Goal: Task Accomplishment & Management: Manage account settings

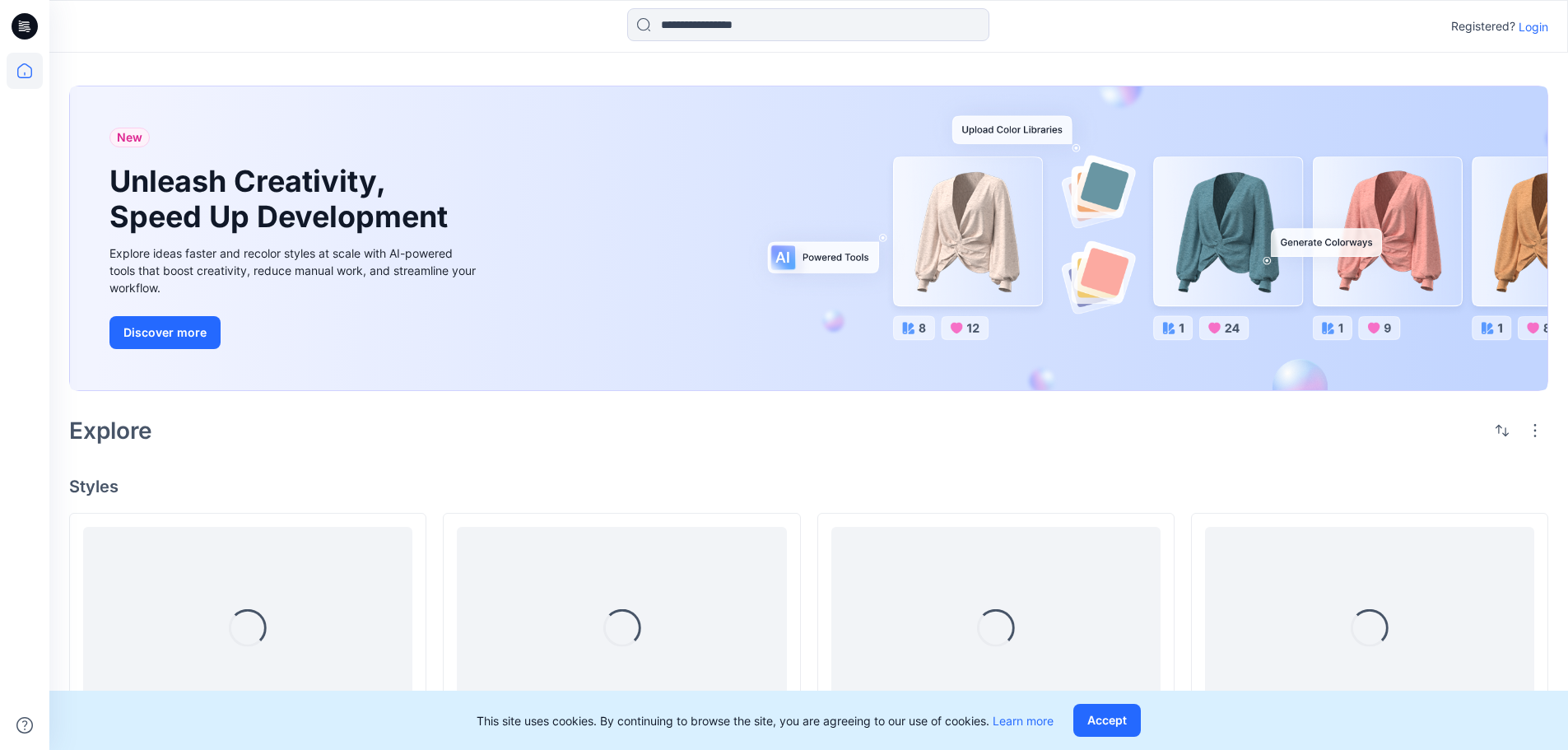
click at [1532, 26] on p "Login" at bounding box center [1534, 27] width 30 height 18
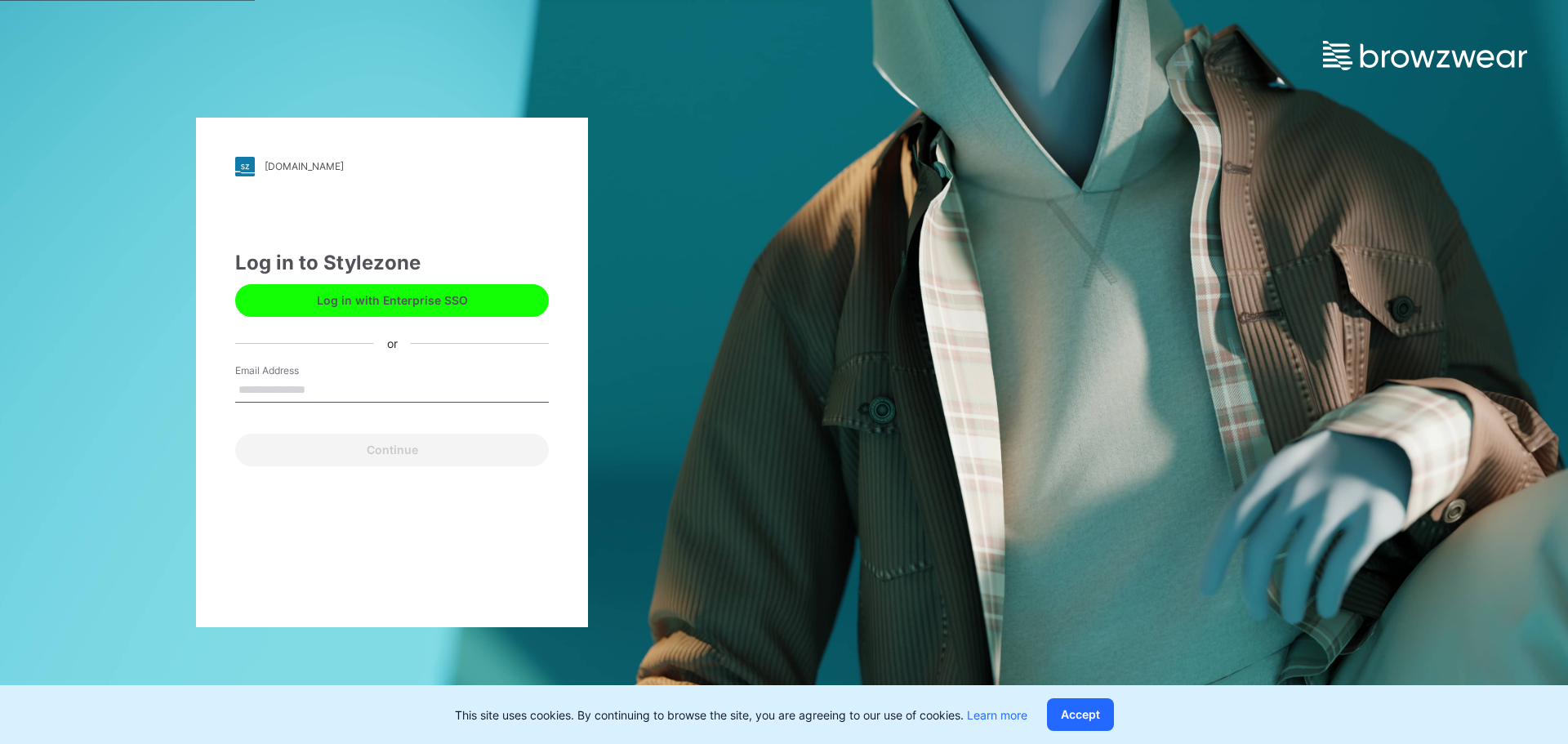
click at [349, 310] on button "Log in with Enterprise SSO" at bounding box center [391, 300] width 314 height 32
click at [284, 394] on input "Email Address" at bounding box center [391, 390] width 314 height 24
click at [304, 389] on input "Email Address" at bounding box center [391, 390] width 314 height 24
type input "**********"
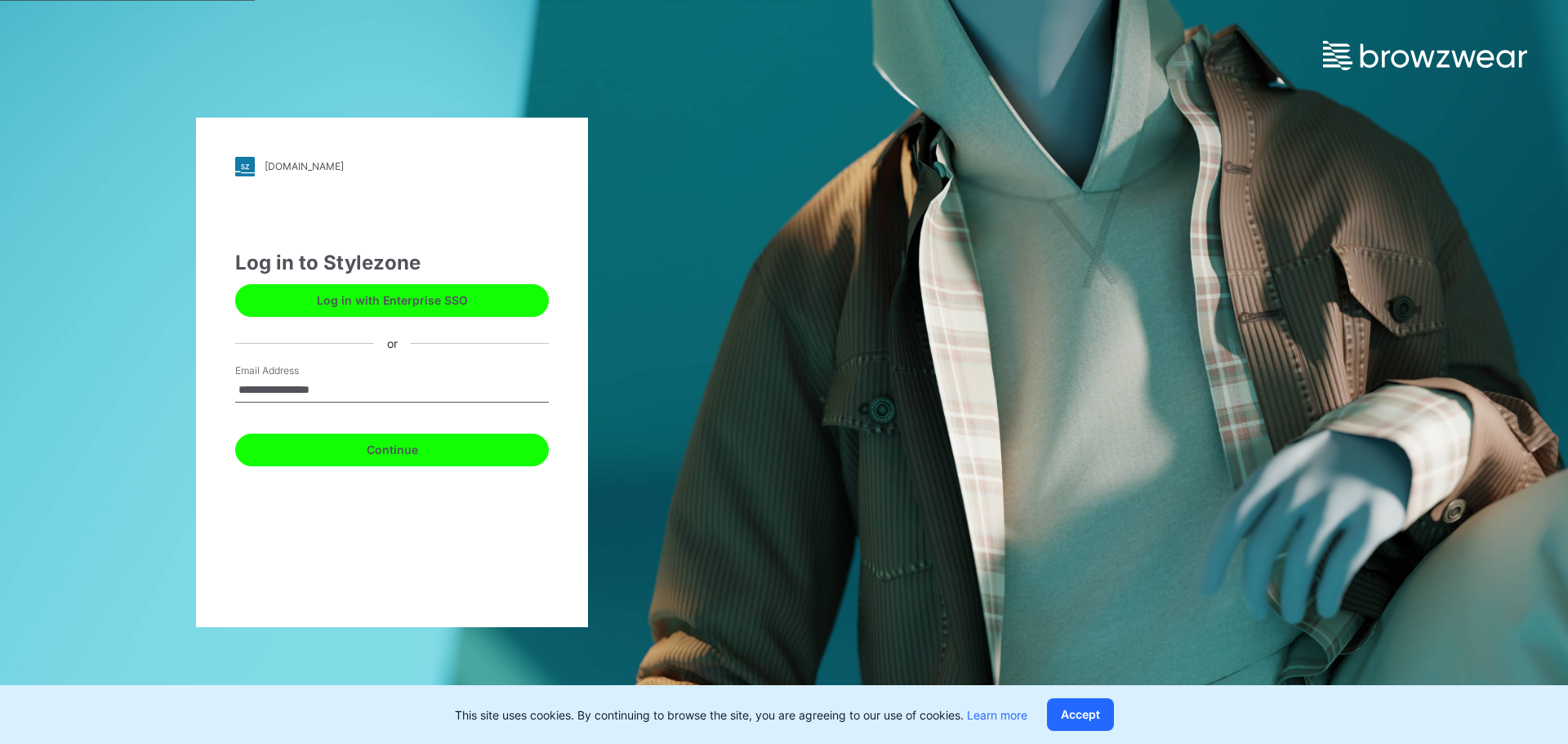
click at [407, 449] on button "Continue" at bounding box center [391, 449] width 314 height 32
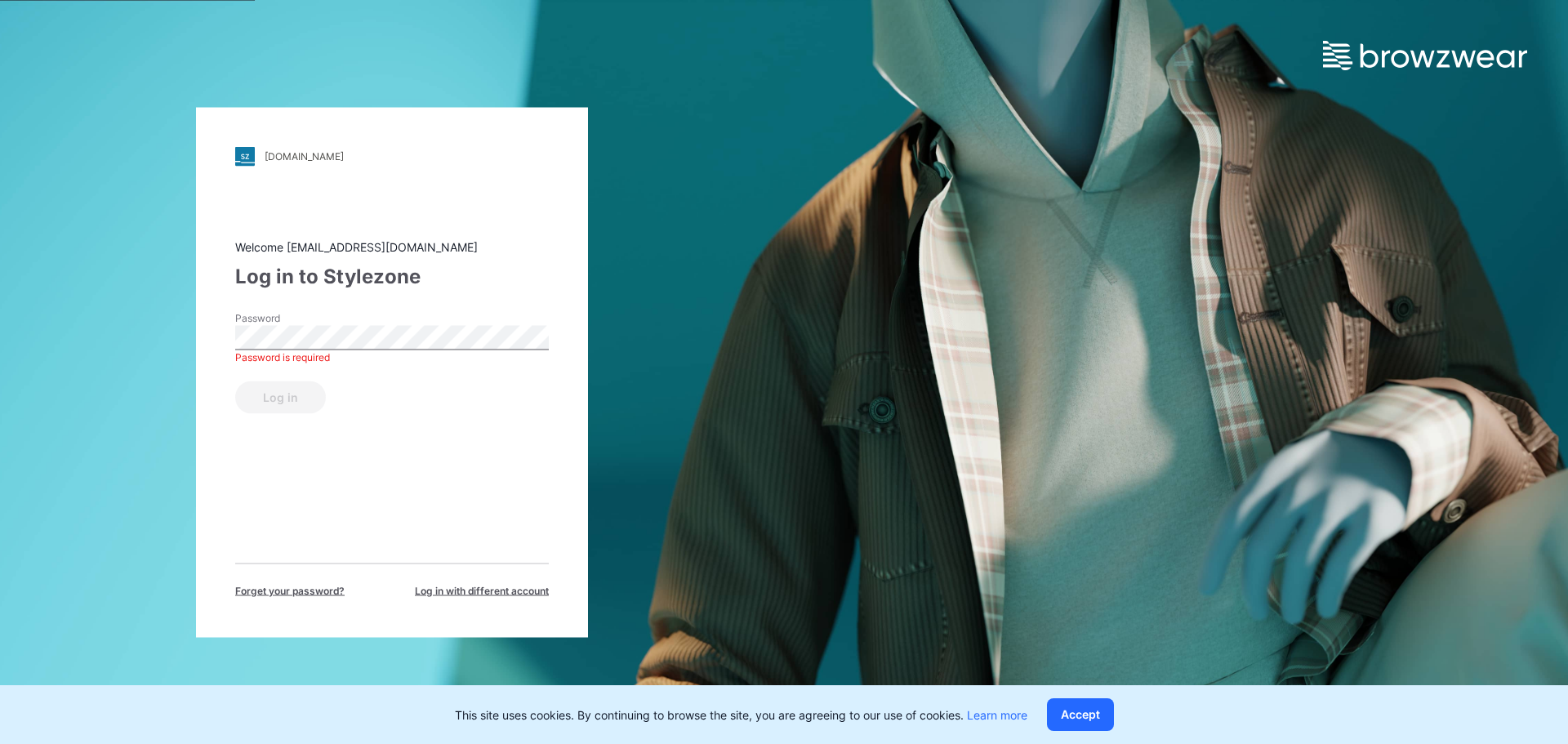
click at [454, 594] on span "Log in with different account" at bounding box center [481, 589] width 134 height 15
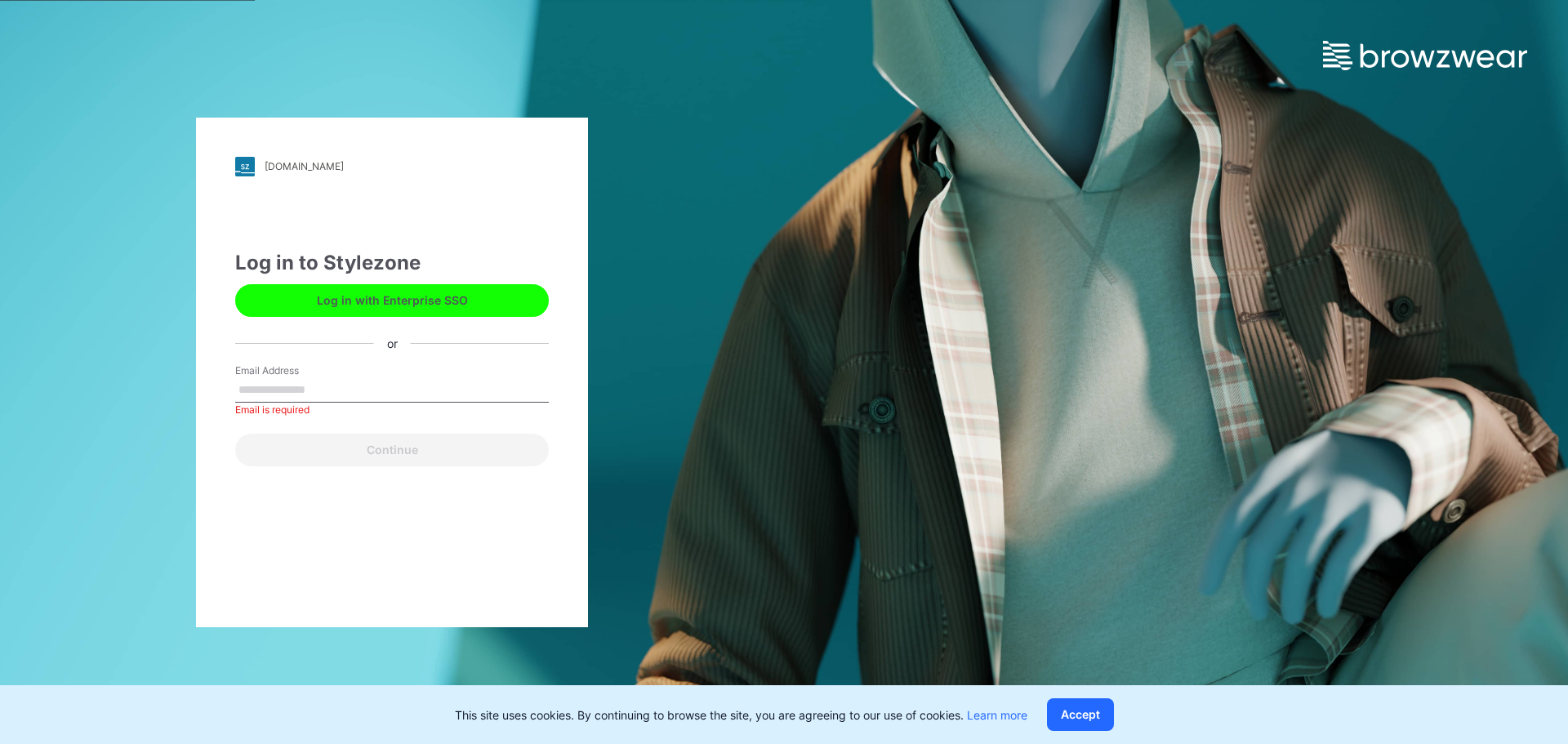
click at [370, 300] on button "Log in with Enterprise SSO" at bounding box center [391, 300] width 314 height 32
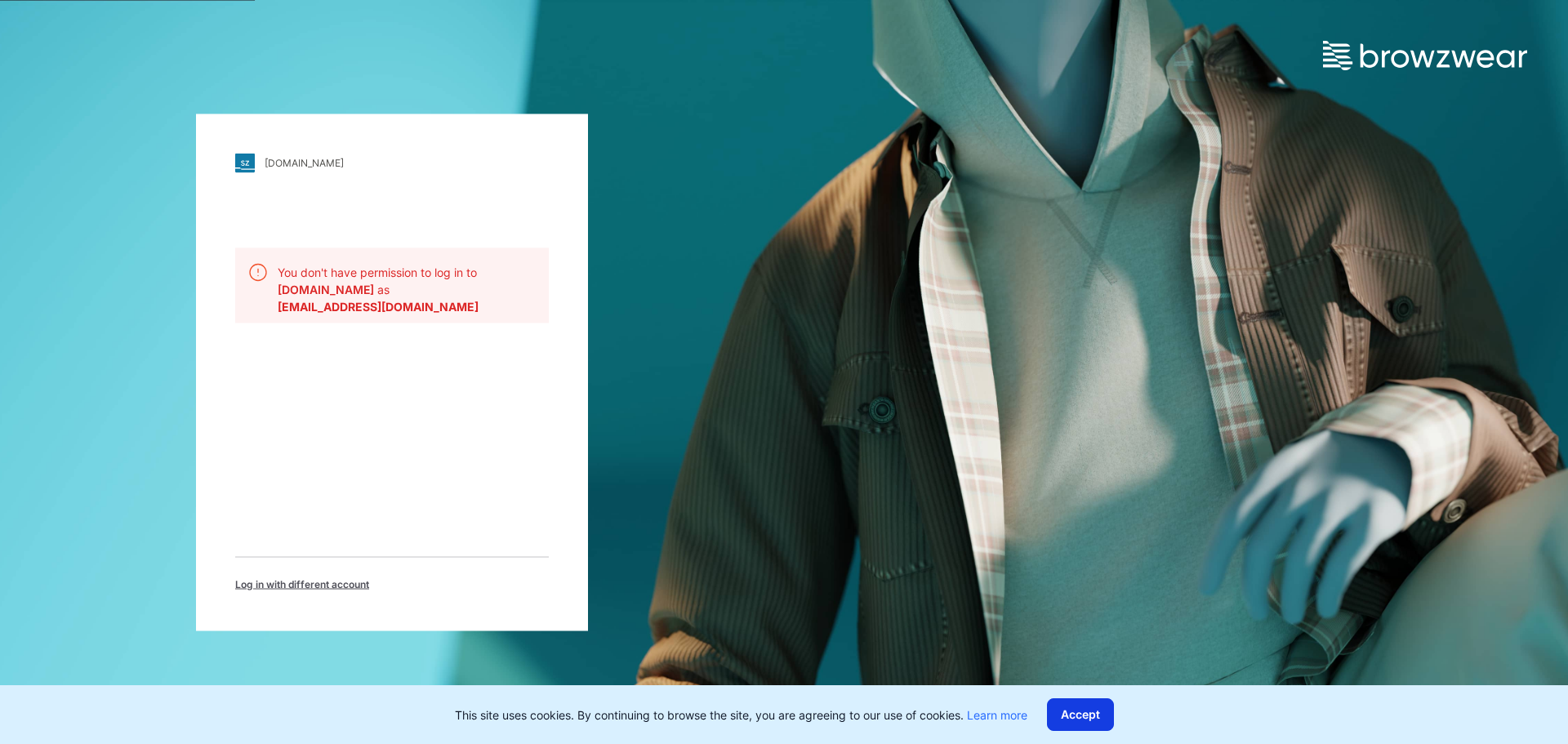
click at [1086, 720] on button "Accept" at bounding box center [1080, 713] width 67 height 32
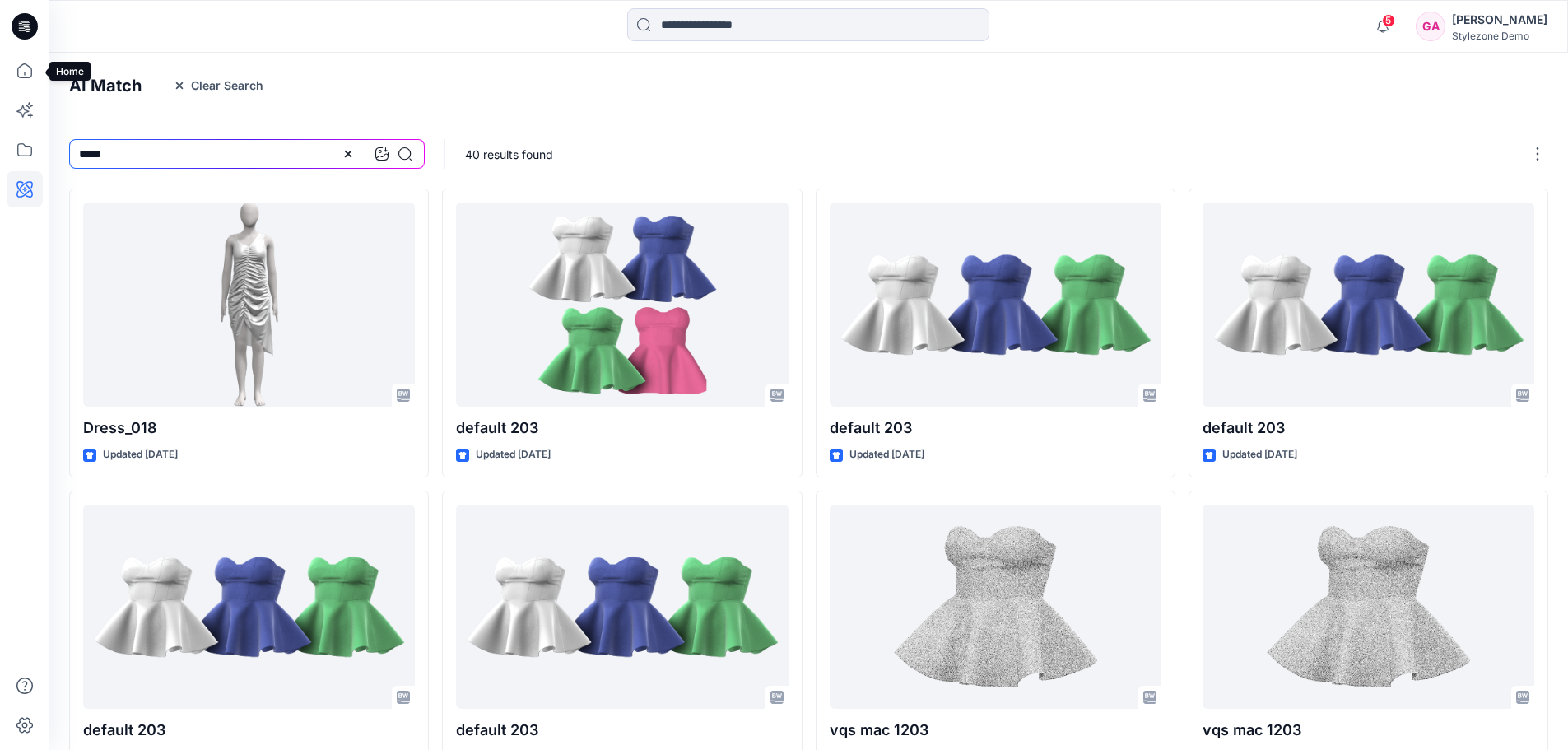
click at [30, 75] on icon at bounding box center [24, 70] width 36 height 36
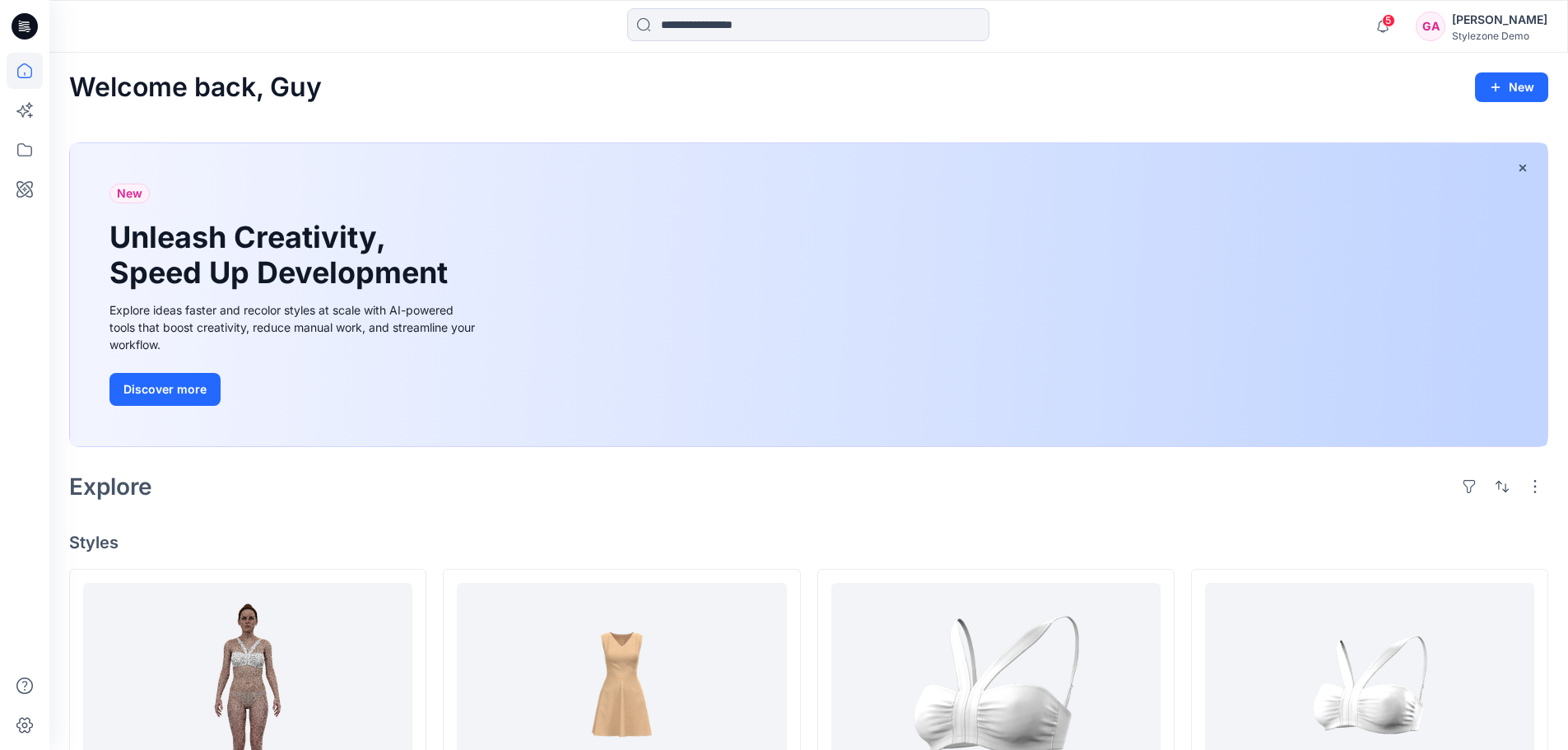
click at [1521, 25] on div "Guy Aharoni" at bounding box center [1499, 19] width 95 height 19
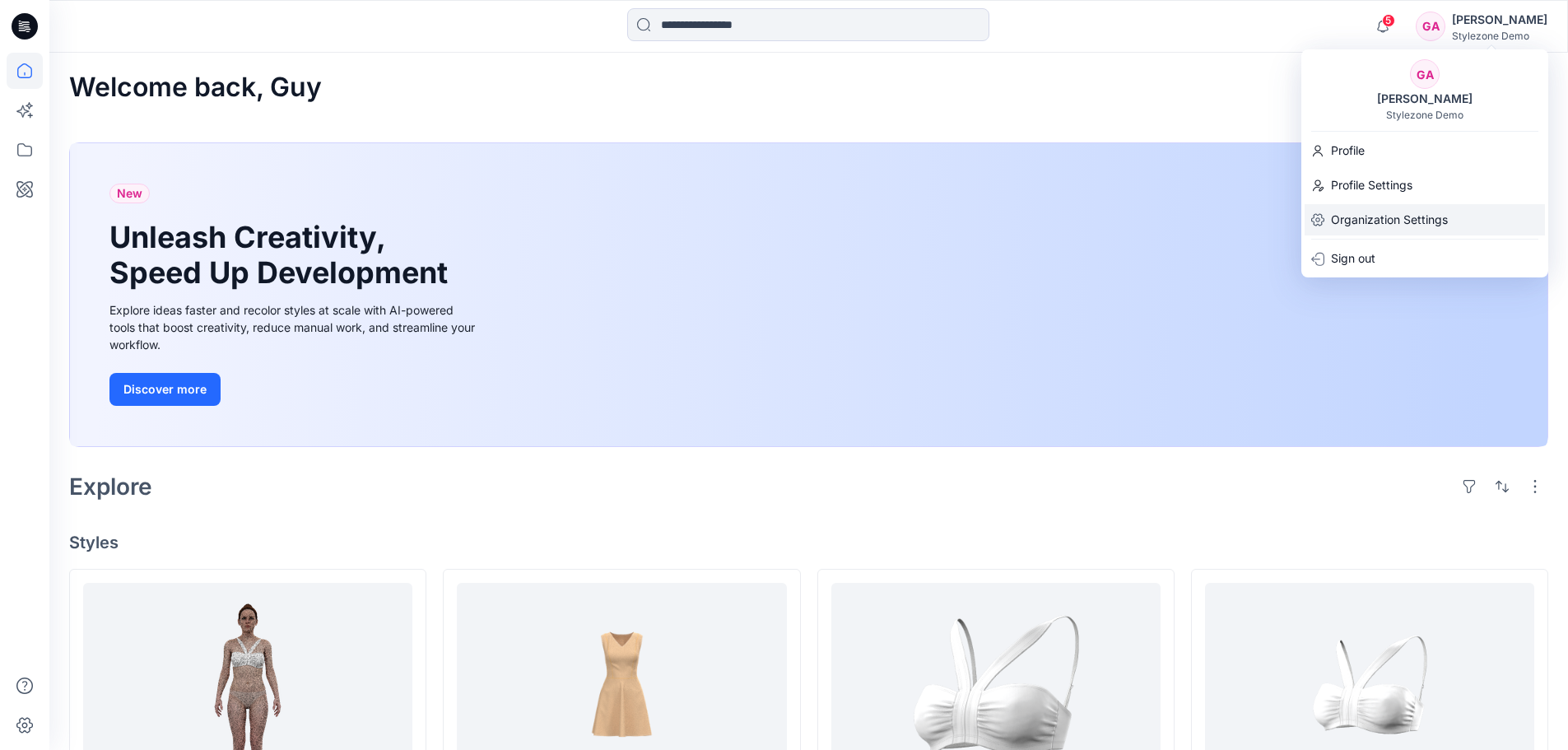
click at [1389, 221] on p "Organization Settings" at bounding box center [1389, 220] width 117 height 32
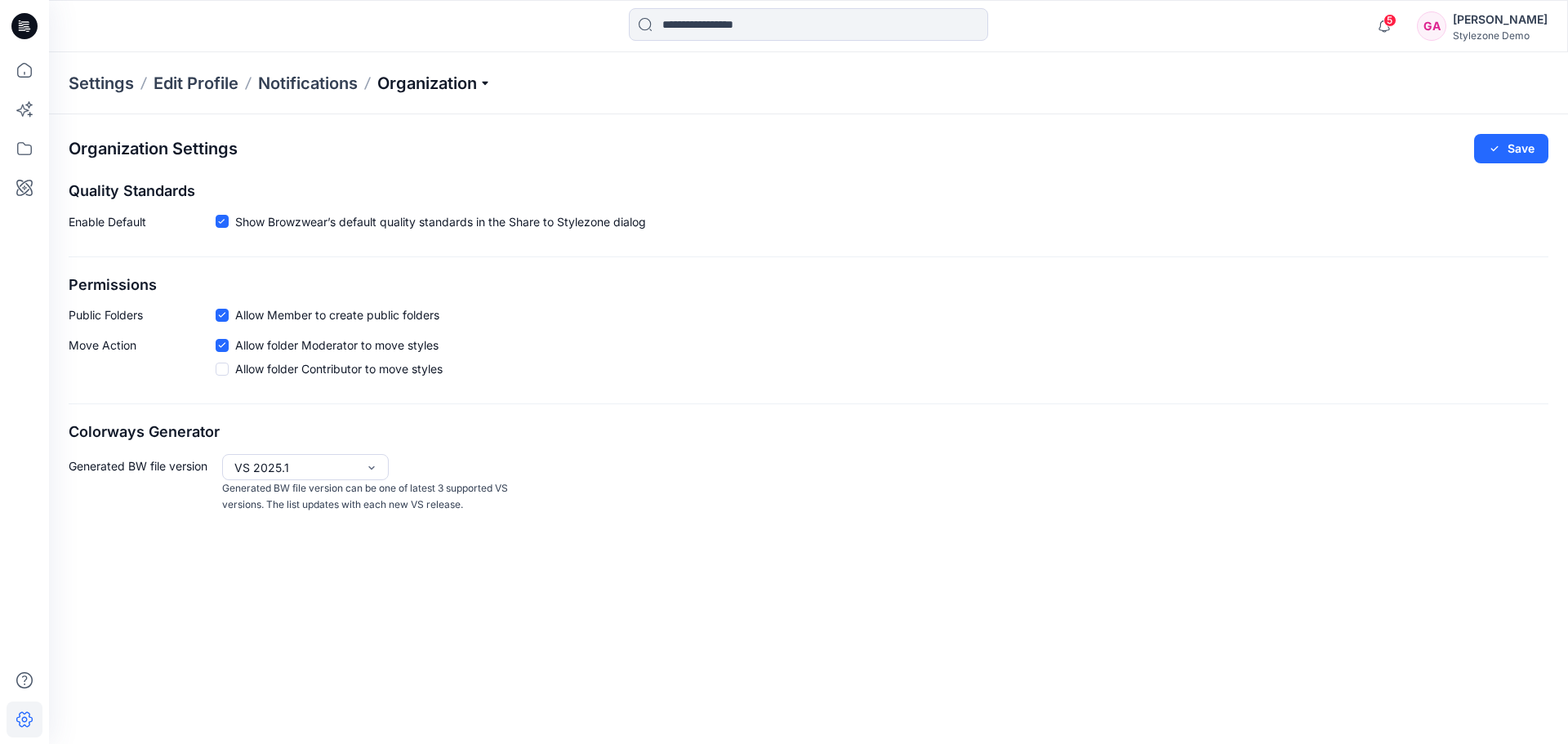
click at [474, 84] on p "Organization" at bounding box center [434, 83] width 114 height 23
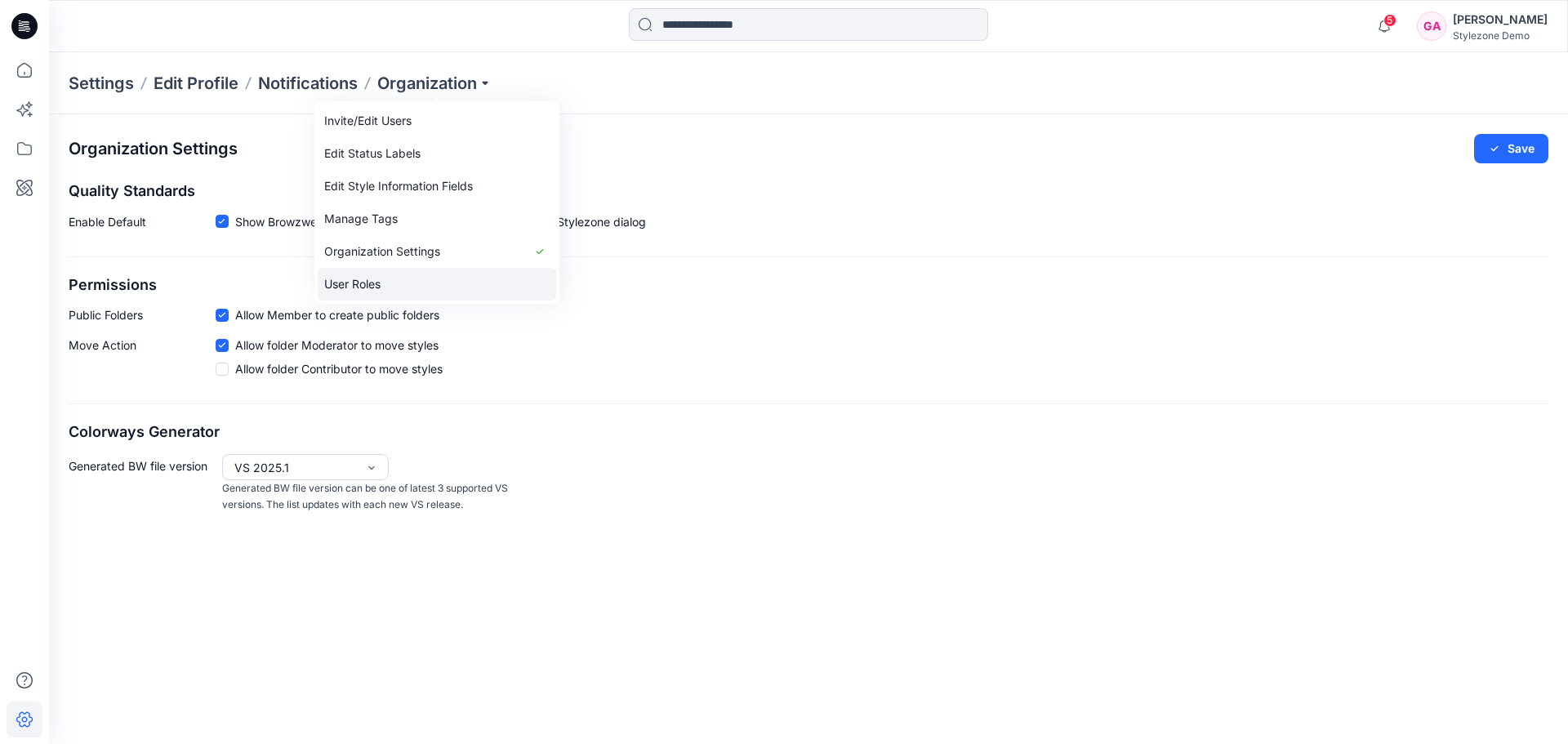
click at [389, 282] on link "User Roles" at bounding box center [437, 284] width 238 height 32
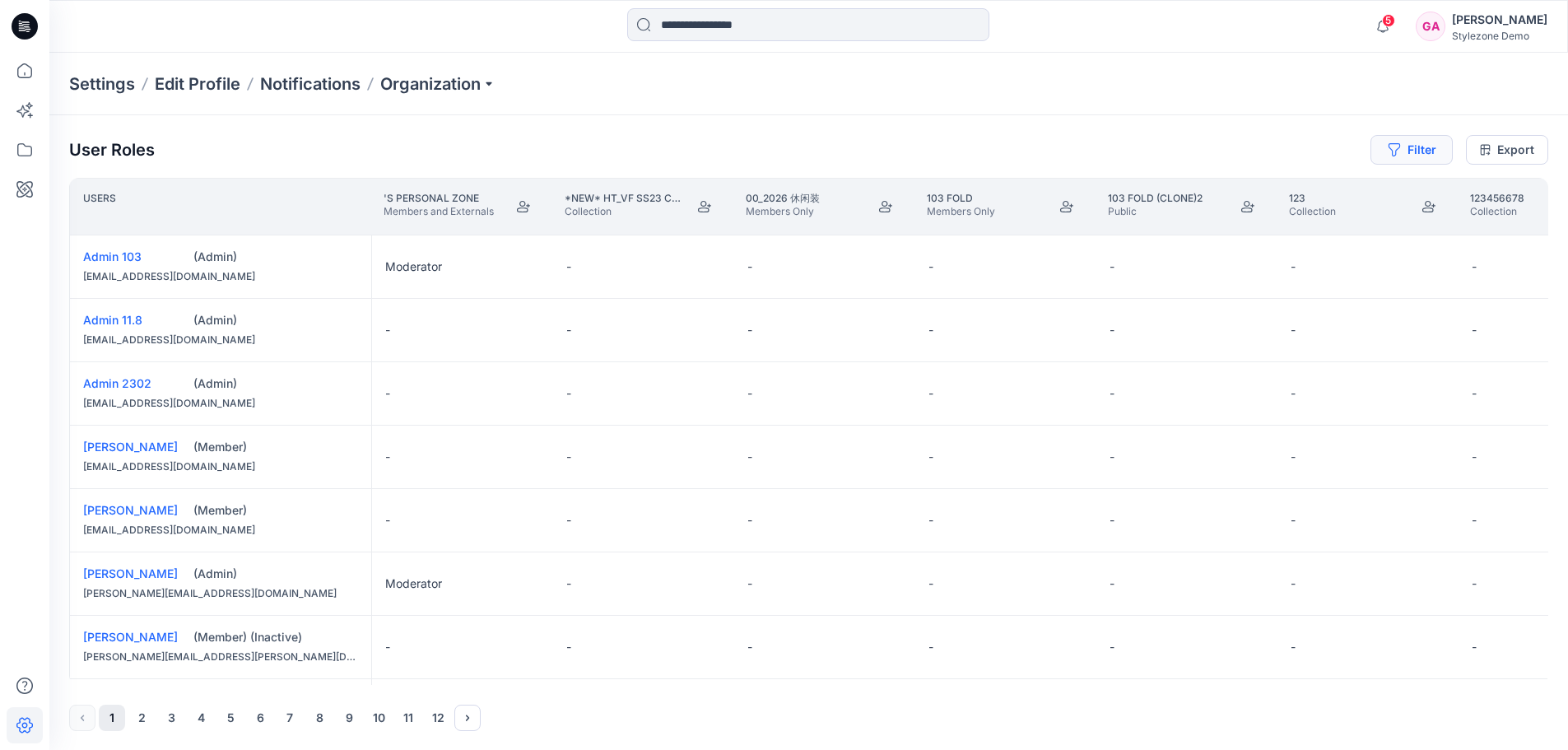
click at [1400, 154] on icon "button" at bounding box center [1394, 150] width 13 height 13
click at [1274, 199] on div at bounding box center [1352, 193] width 170 height 20
type input "*"
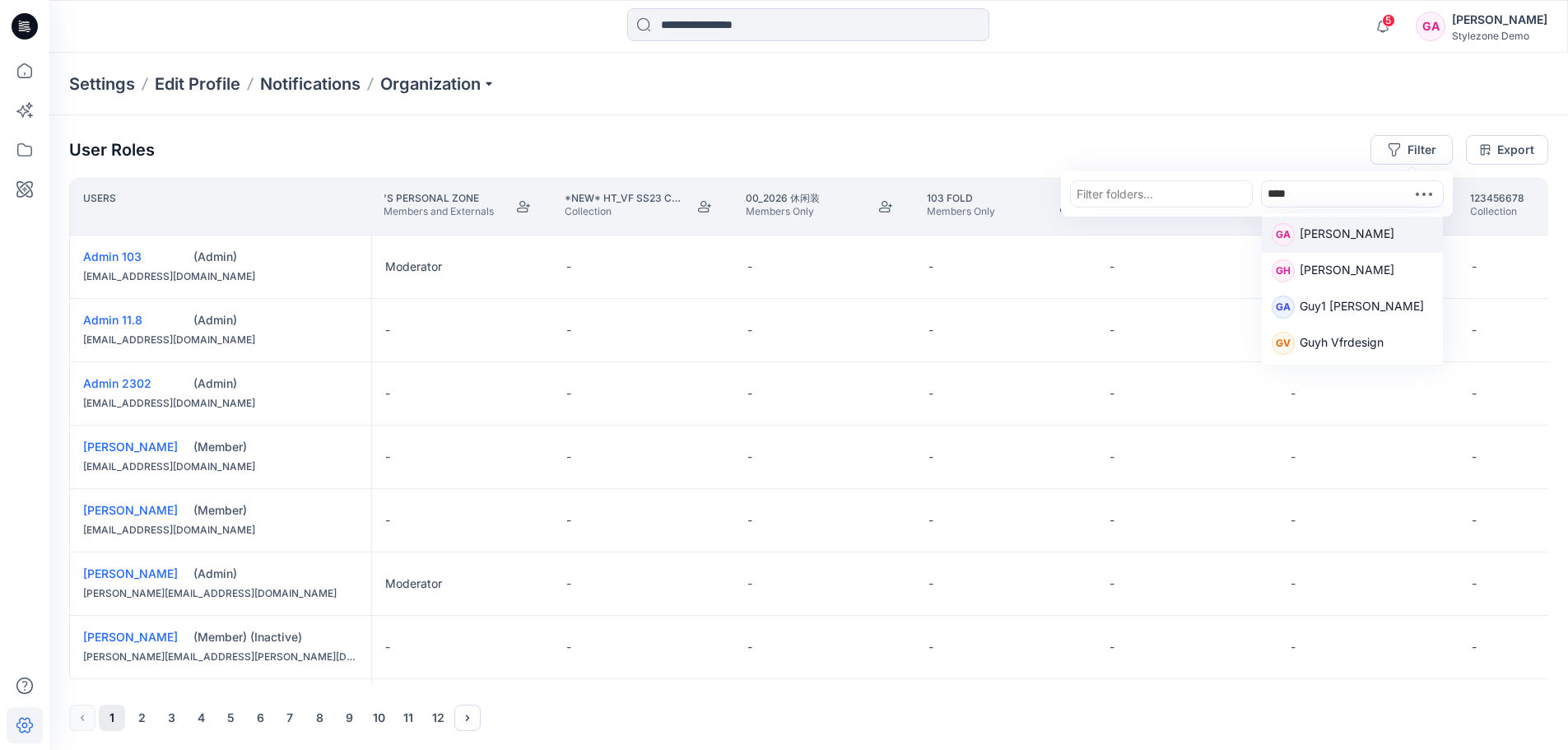
type input "*****"
click at [1336, 239] on p "Guy Aharoni" at bounding box center [1347, 235] width 95 height 21
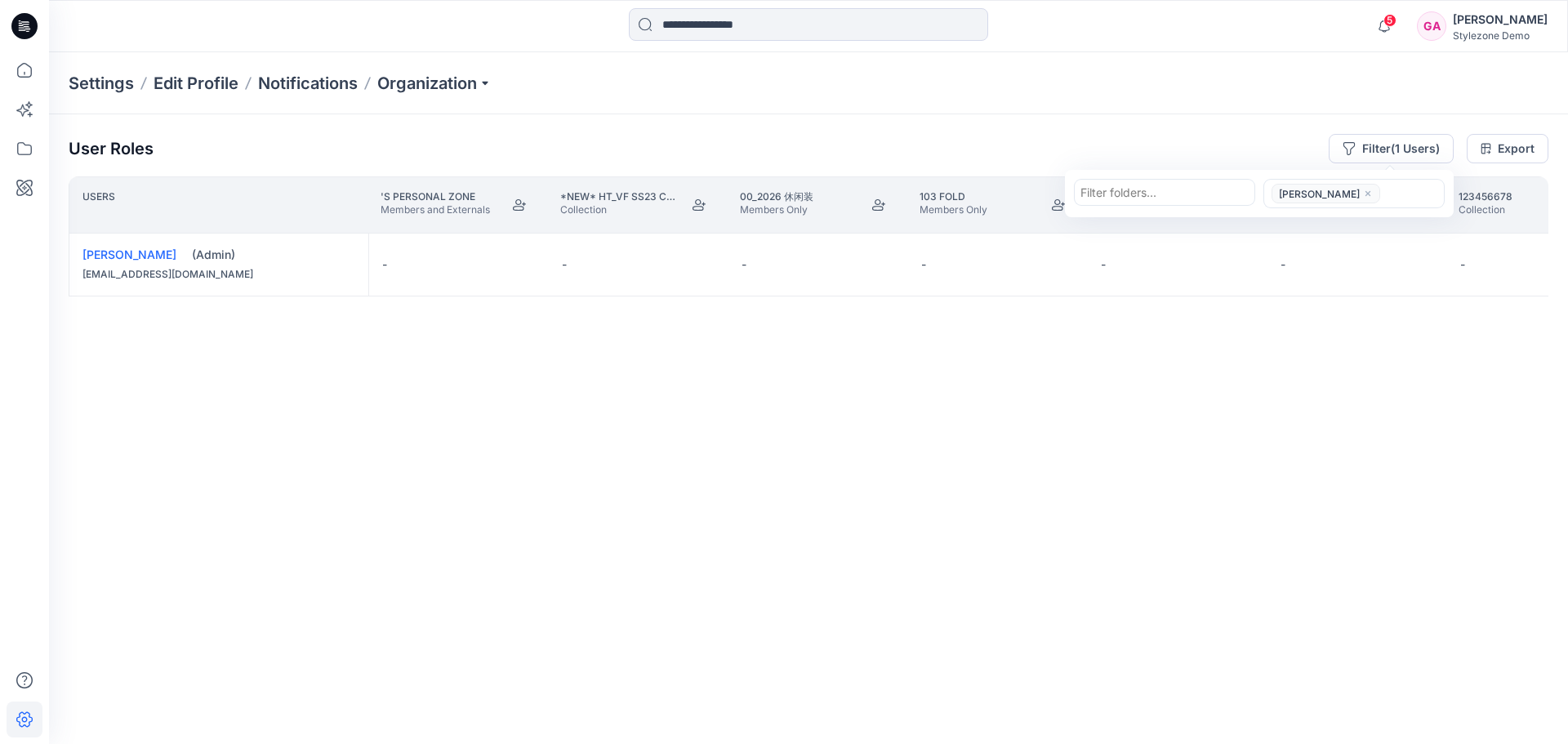
click at [467, 392] on div "Users 's Personal Zone Members and Externals *new* HT_VF SS23 Collection Collec…" at bounding box center [809, 428] width 1480 height 503
click at [522, 265] on button "Edit Role" at bounding box center [522, 265] width 30 height 30
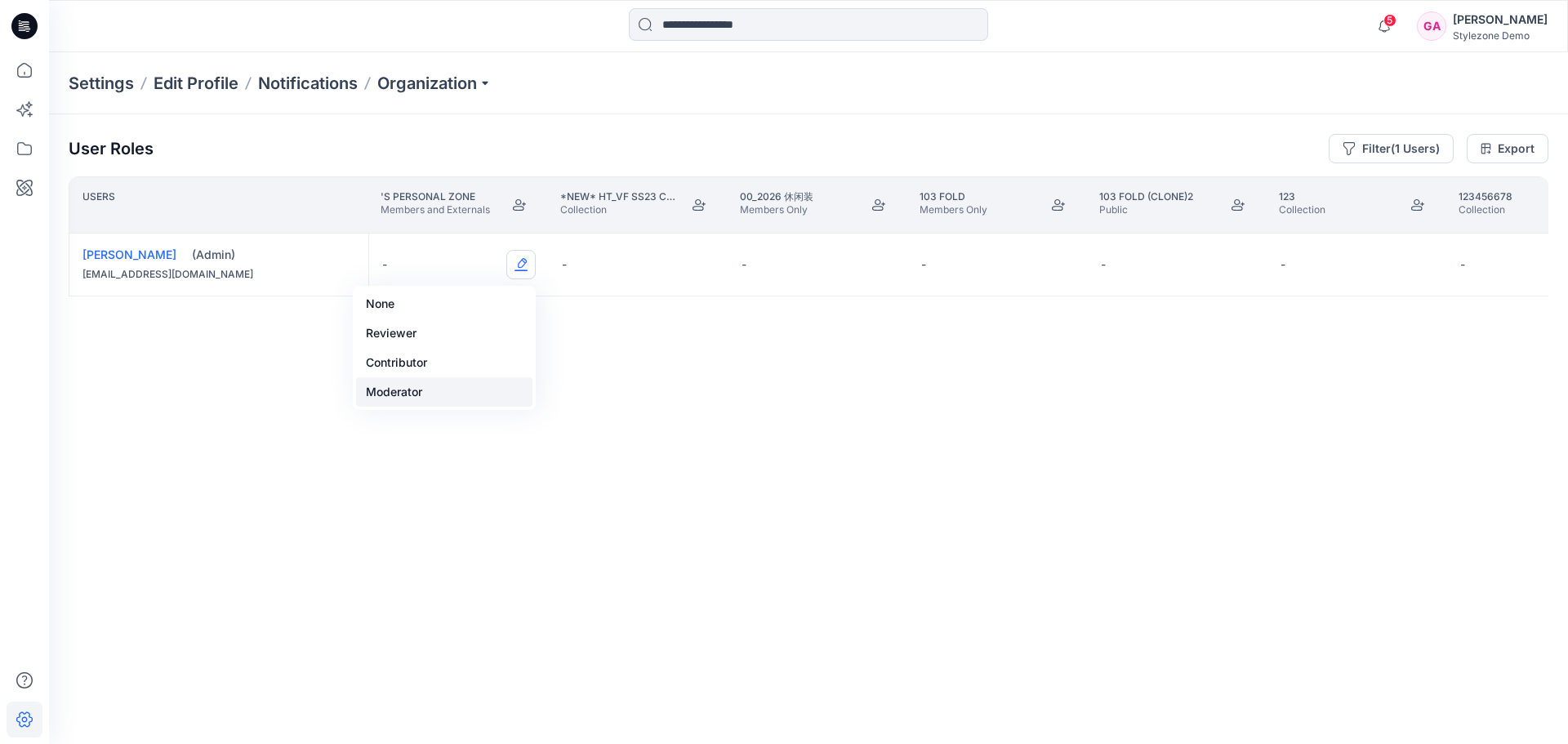
click at [402, 395] on button "Moderator" at bounding box center [445, 392] width 176 height 30
click at [698, 268] on button "Edit Role" at bounding box center [701, 265] width 30 height 30
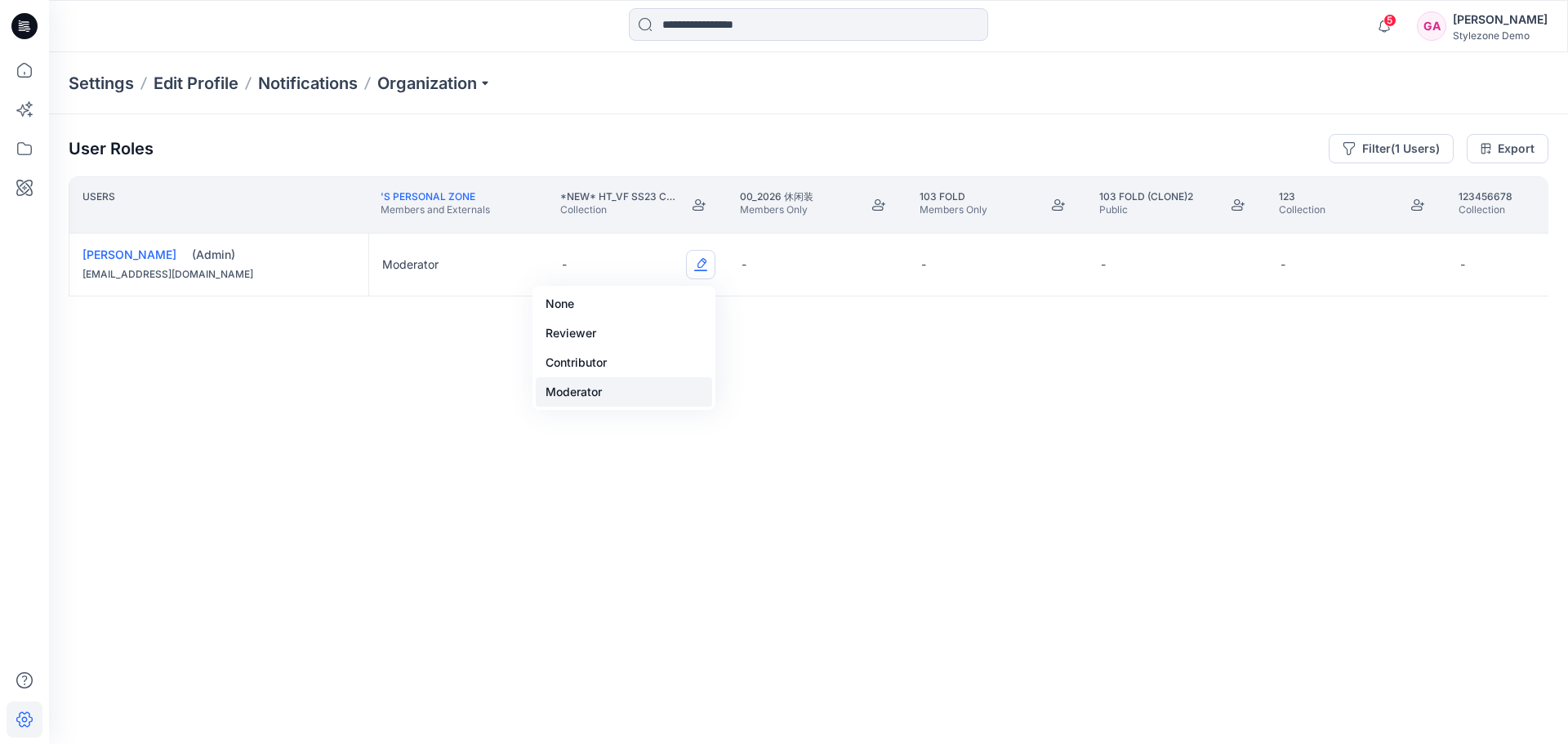
click at [576, 400] on button "Moderator" at bounding box center [624, 392] width 176 height 30
click at [885, 263] on button "Edit Role" at bounding box center [881, 265] width 30 height 30
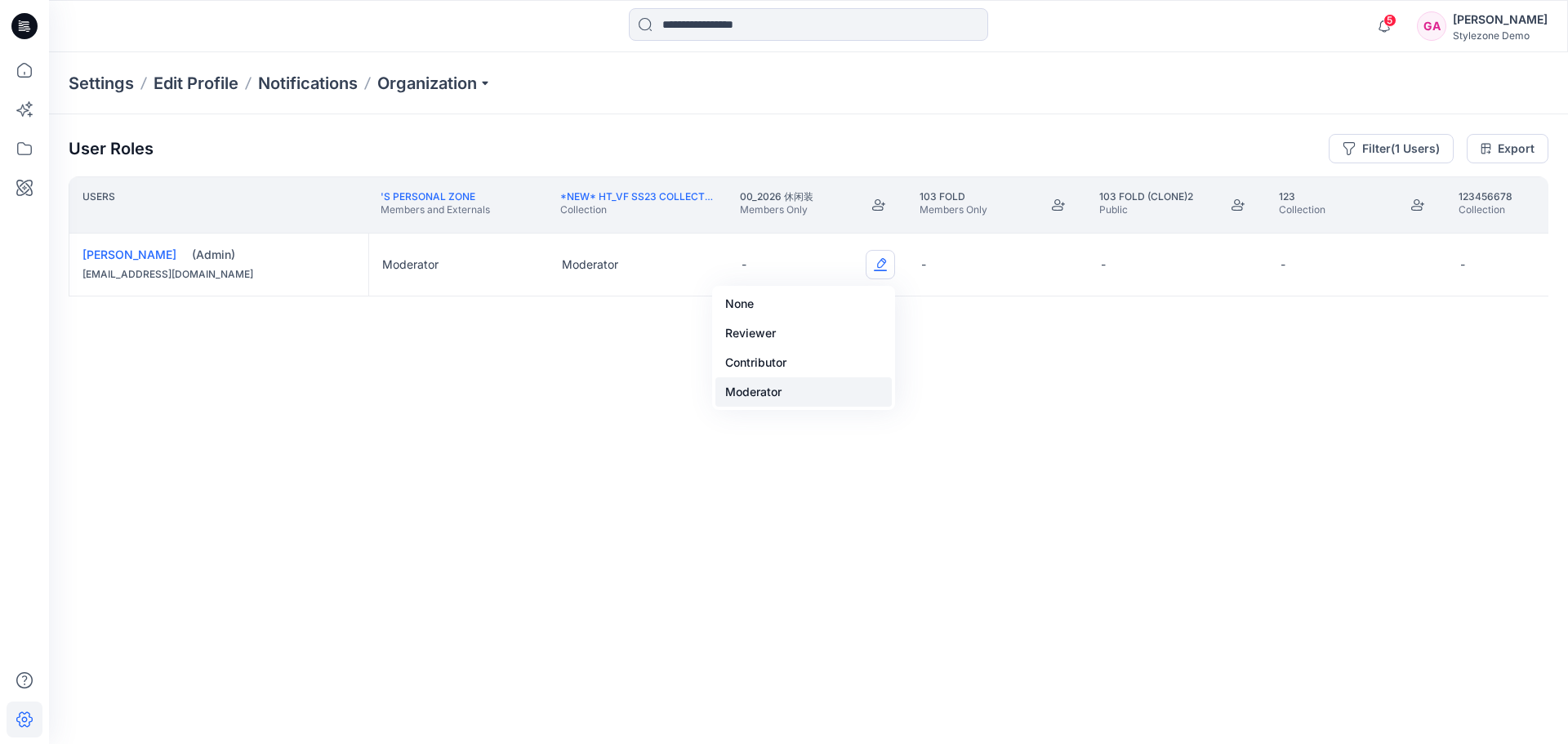
click at [775, 389] on button "Moderator" at bounding box center [804, 392] width 176 height 30
click at [1062, 265] on button "Edit Role" at bounding box center [1060, 265] width 30 height 30
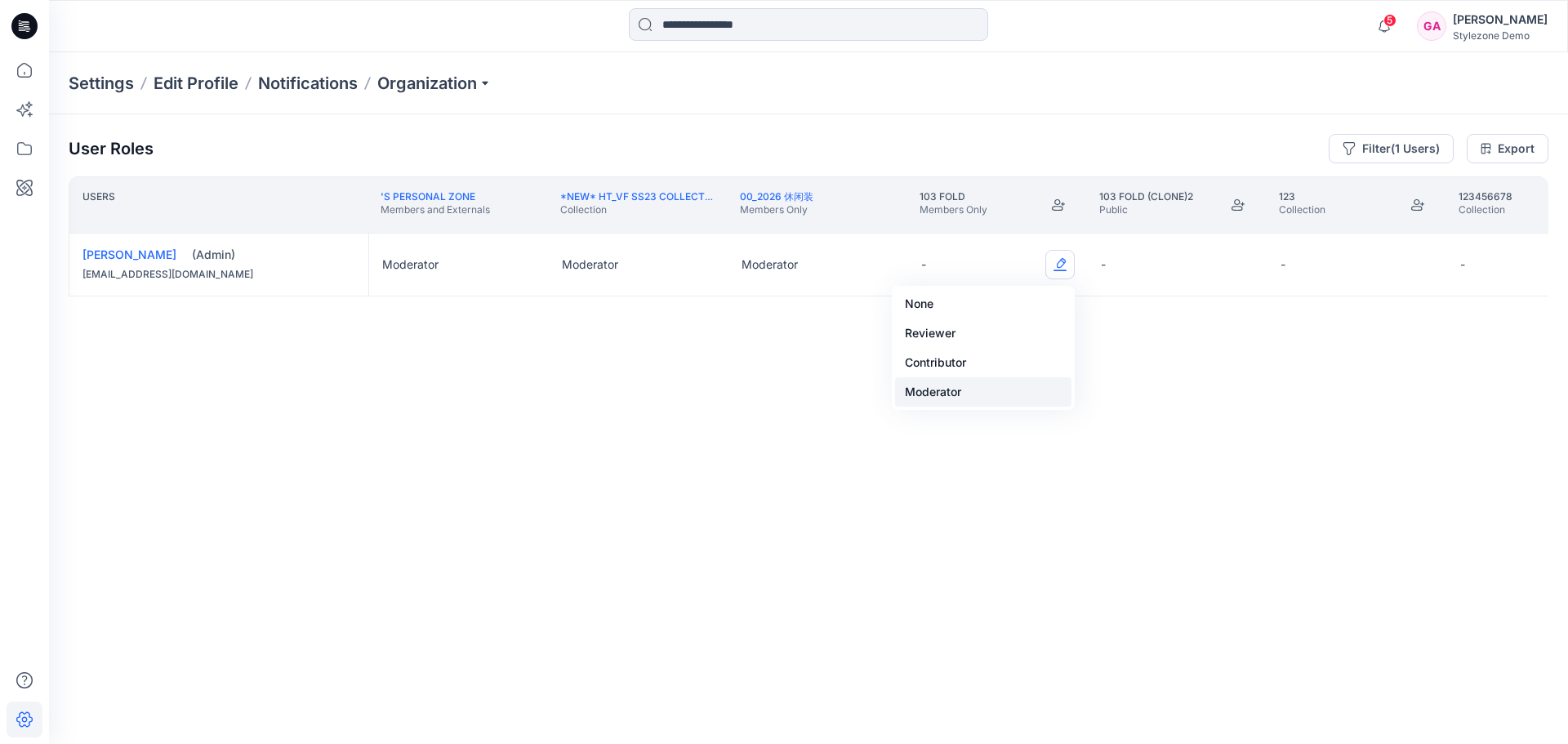
click at [965, 390] on button "Moderator" at bounding box center [984, 392] width 176 height 30
click at [1241, 265] on button "Edit Role" at bounding box center [1240, 265] width 30 height 30
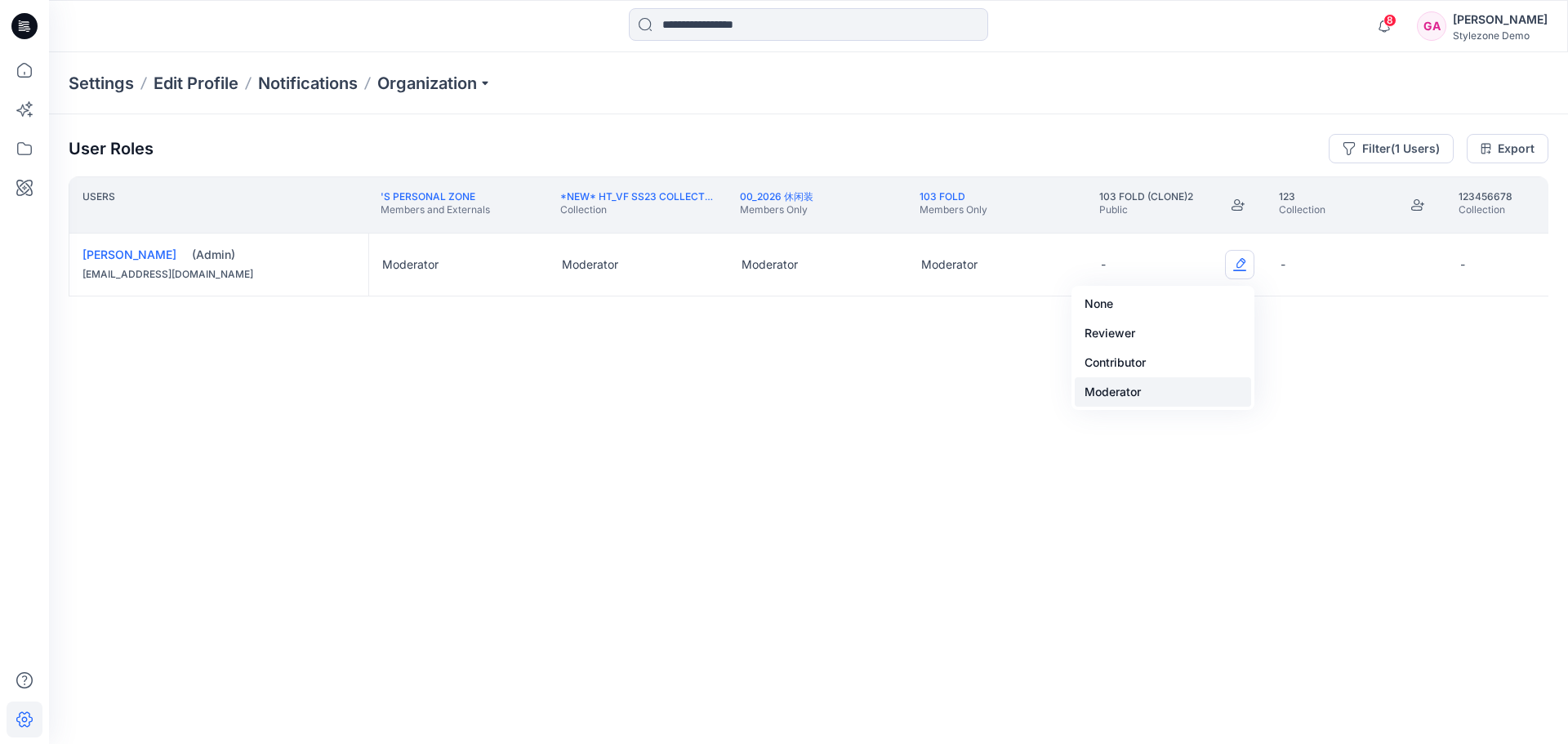
click at [1159, 405] on button "Moderator" at bounding box center [1163, 392] width 176 height 30
click at [1418, 265] on button "Edit Role" at bounding box center [1419, 265] width 30 height 30
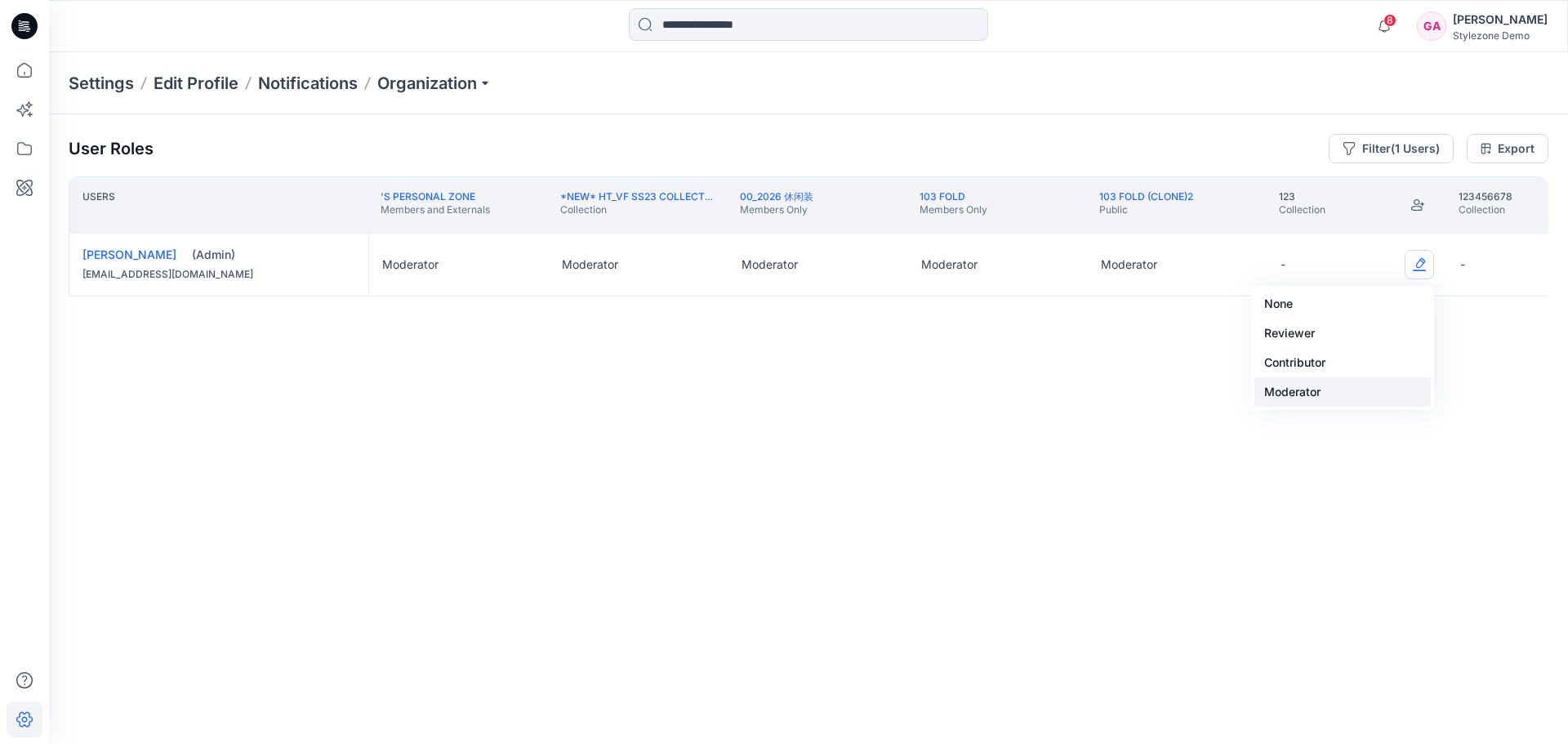
click at [1309, 381] on button "Moderator" at bounding box center [1343, 392] width 176 height 30
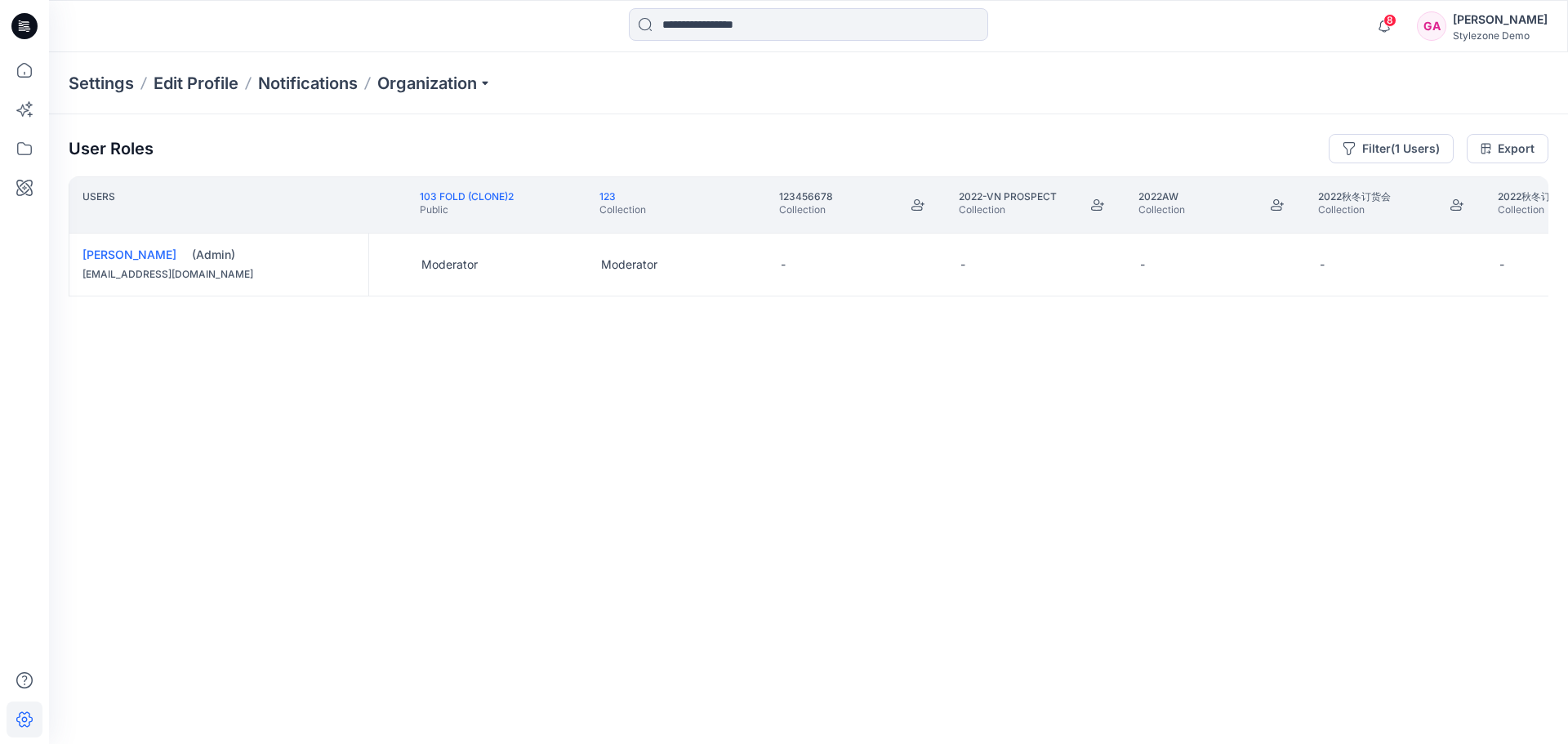
scroll to position [0, 1050]
click at [729, 269] on button "Edit Role" at bounding box center [729, 265] width 30 height 30
click at [729, 261] on button "Edit Role" at bounding box center [729, 265] width 30 height 30
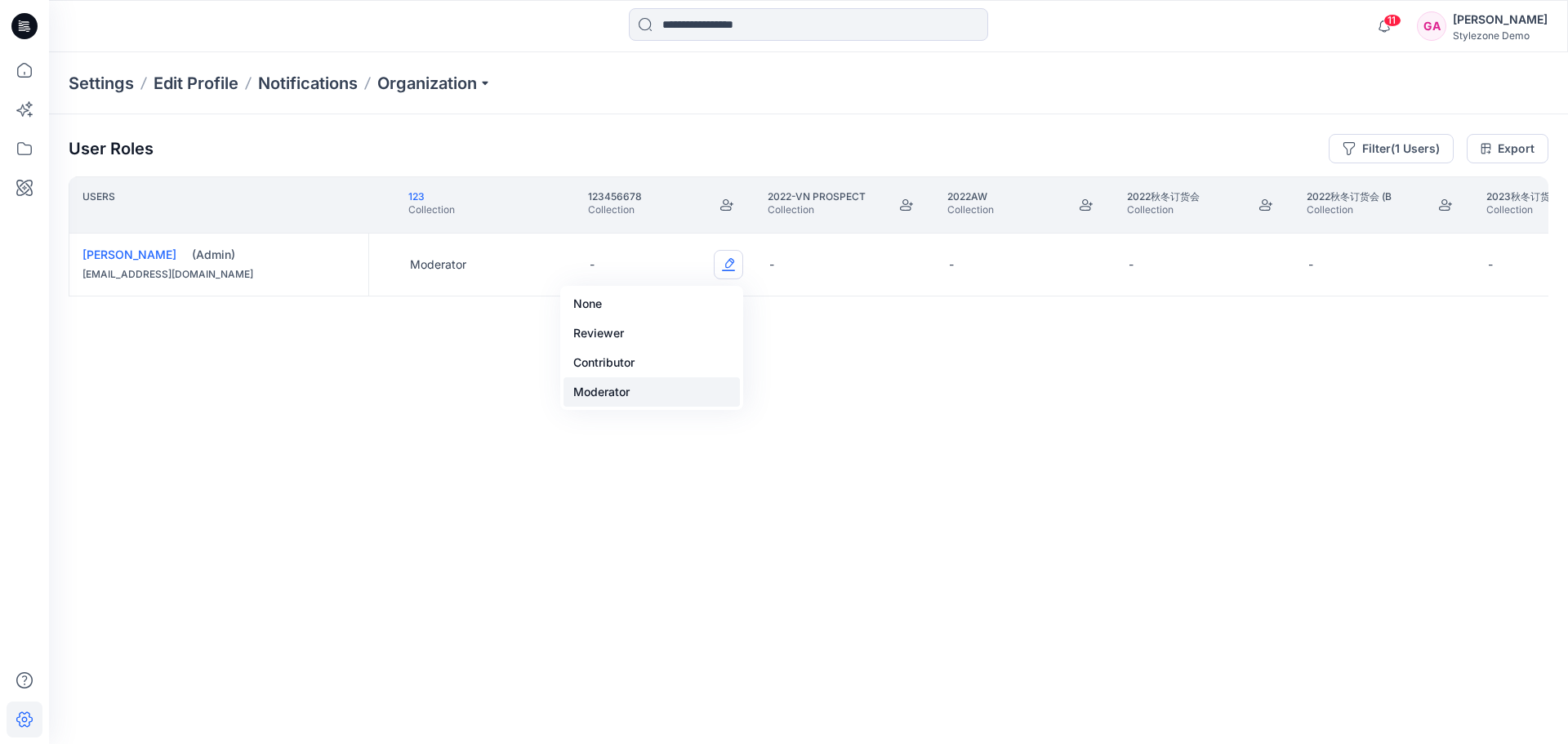
click at [597, 393] on button "Moderator" at bounding box center [652, 392] width 176 height 30
click at [915, 266] on button "Edit Role" at bounding box center [908, 265] width 30 height 30
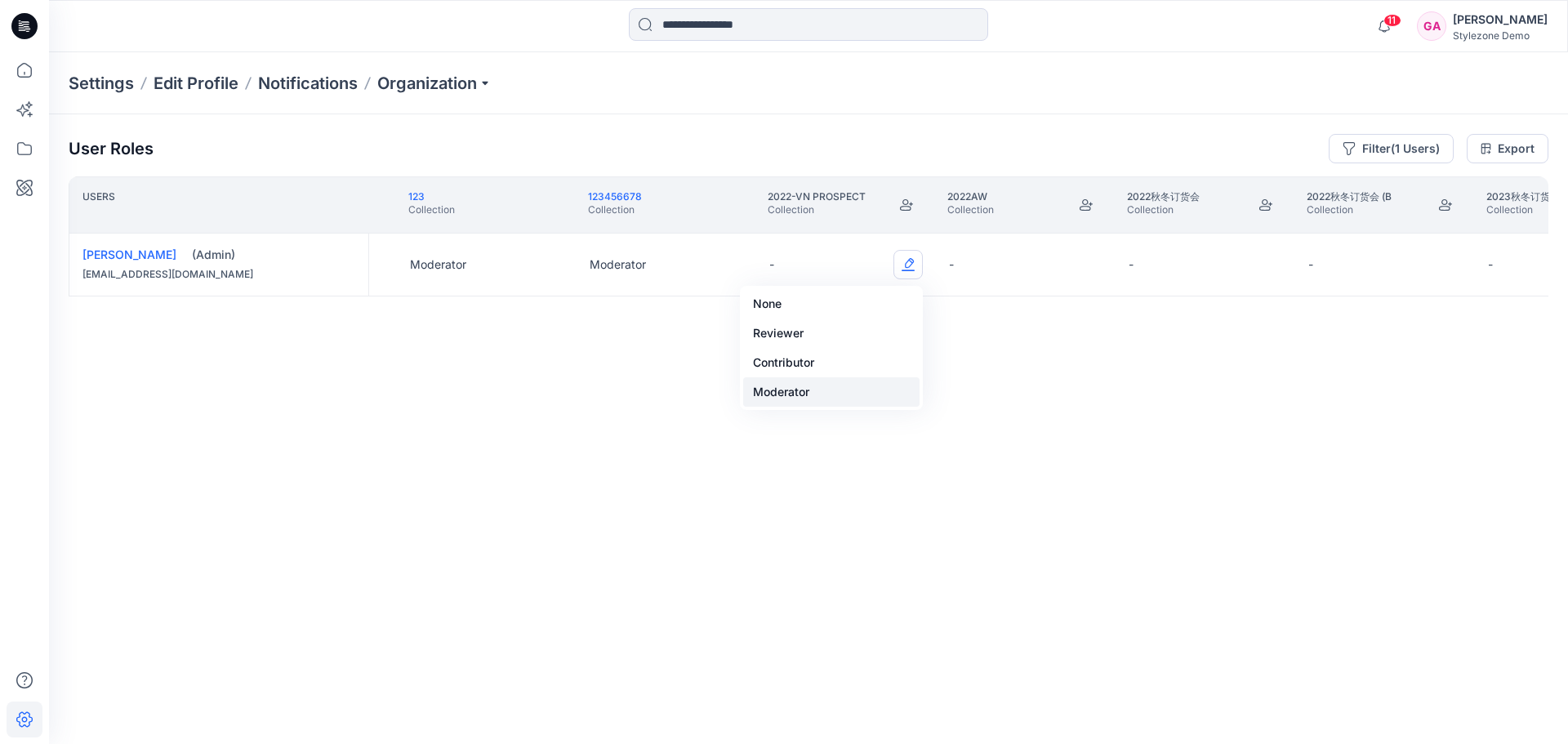
click at [811, 383] on button "Moderator" at bounding box center [832, 392] width 176 height 30
click at [1090, 267] on button "Edit Role" at bounding box center [1088, 265] width 30 height 30
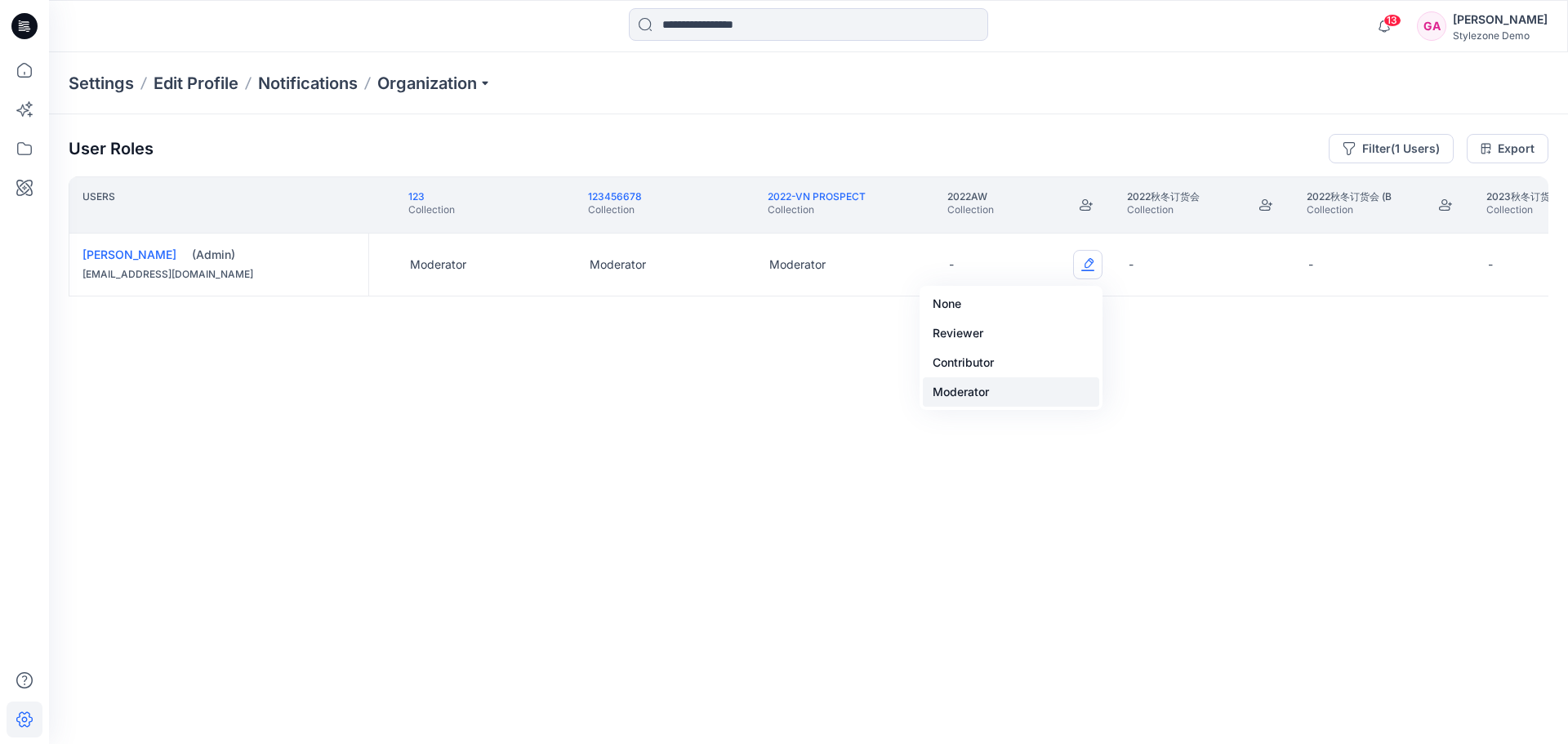
click at [958, 393] on button "Moderator" at bounding box center [1011, 392] width 176 height 30
click at [1269, 267] on button "Edit Role" at bounding box center [1268, 265] width 30 height 30
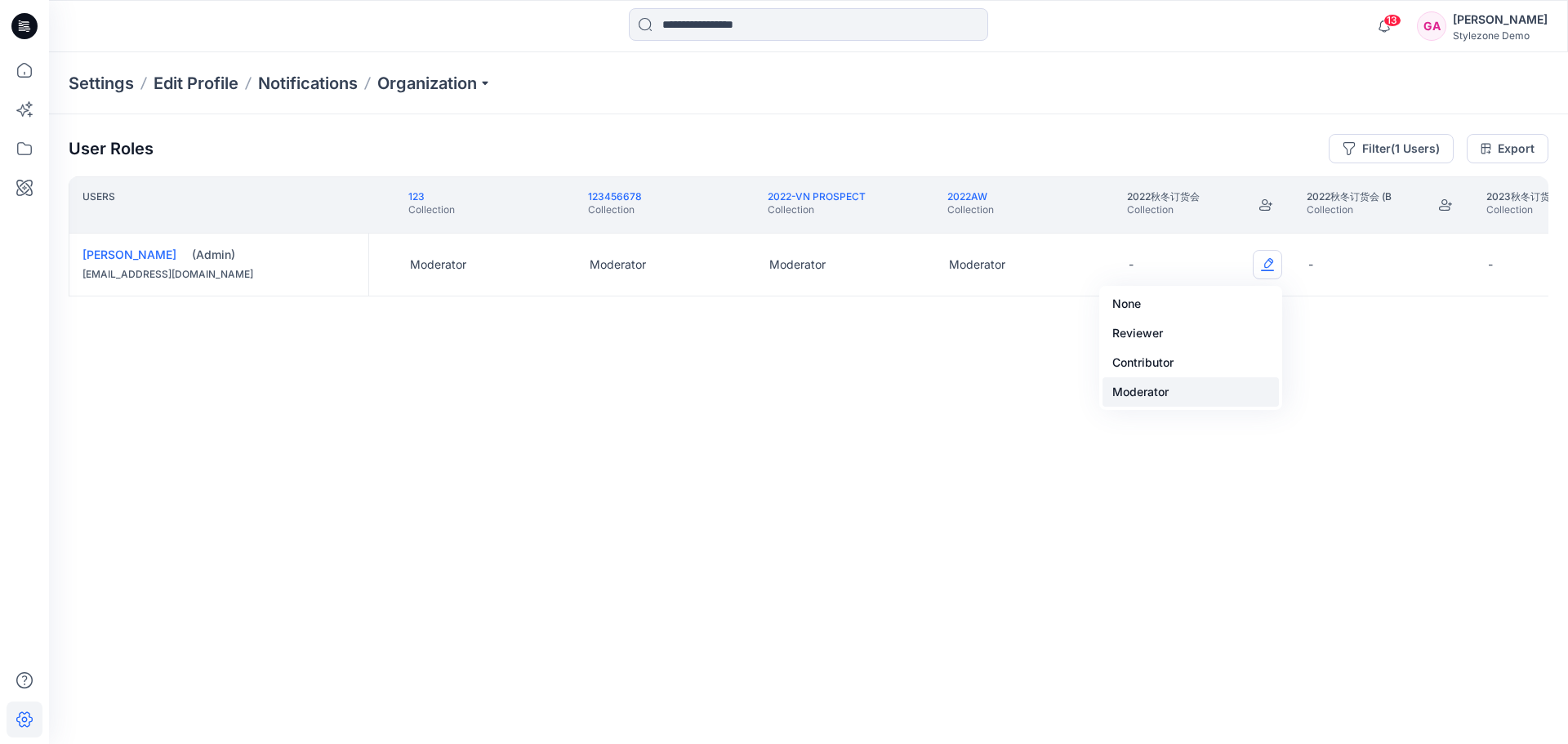
click at [1157, 391] on button "Moderator" at bounding box center [1191, 392] width 176 height 30
click at [1447, 270] on button "Edit Role" at bounding box center [1447, 265] width 30 height 30
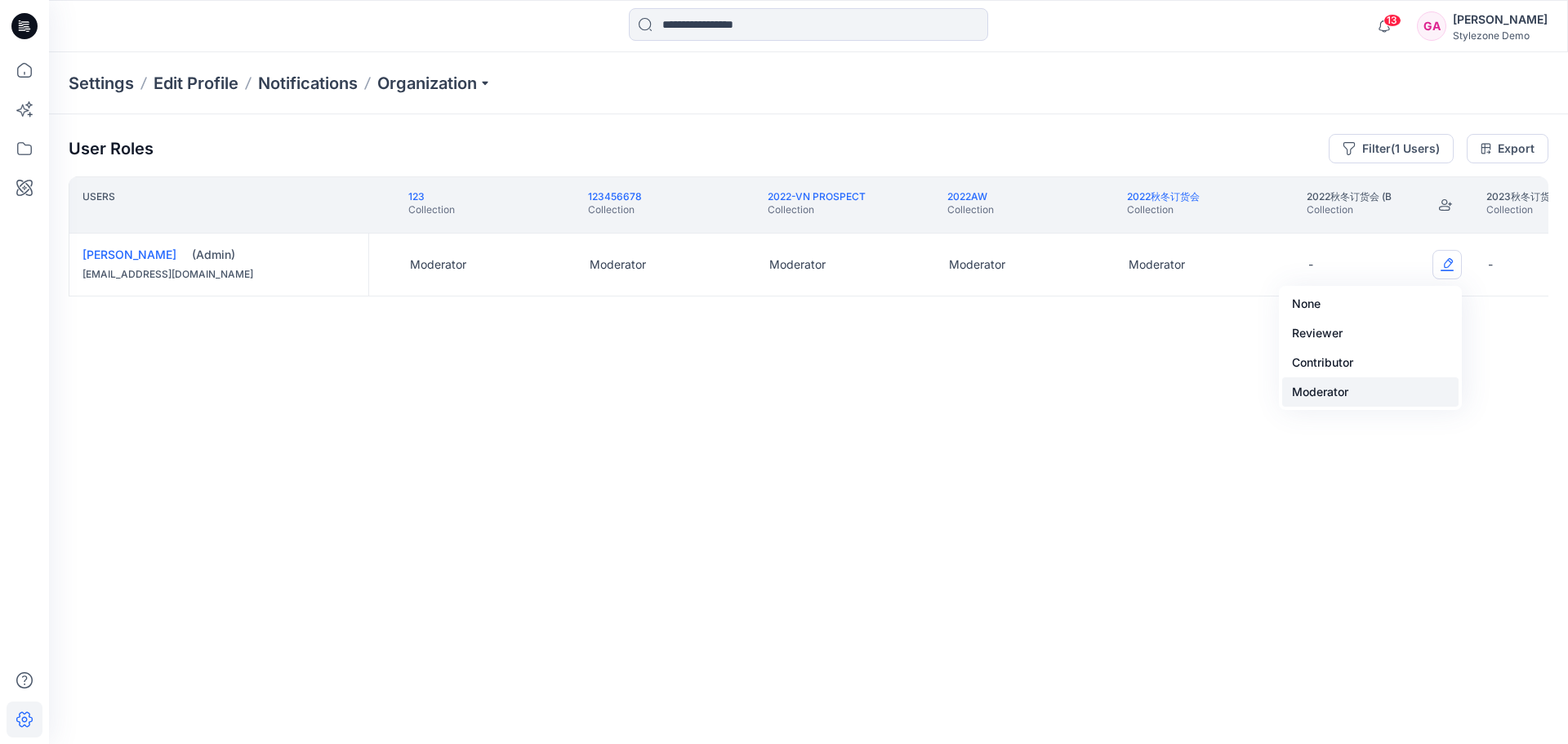
click at [1342, 390] on button "Moderator" at bounding box center [1371, 392] width 176 height 30
